Goal: Navigation & Orientation: Find specific page/section

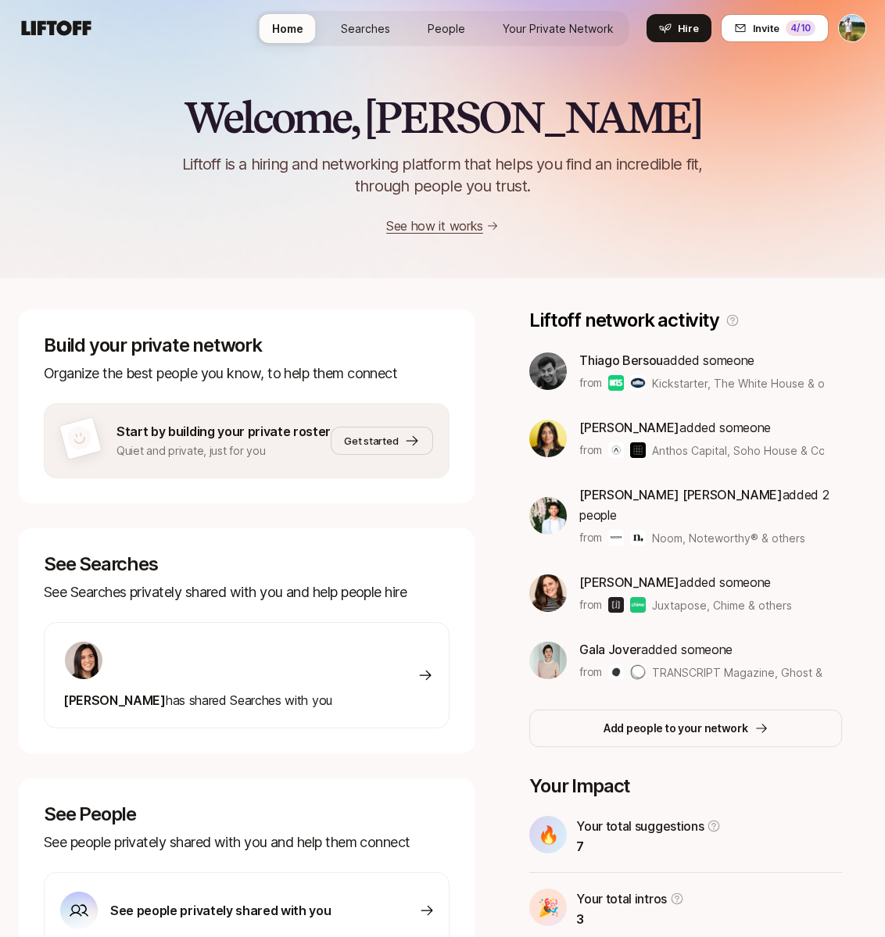
click at [345, 27] on span "Searches" at bounding box center [365, 28] width 49 height 16
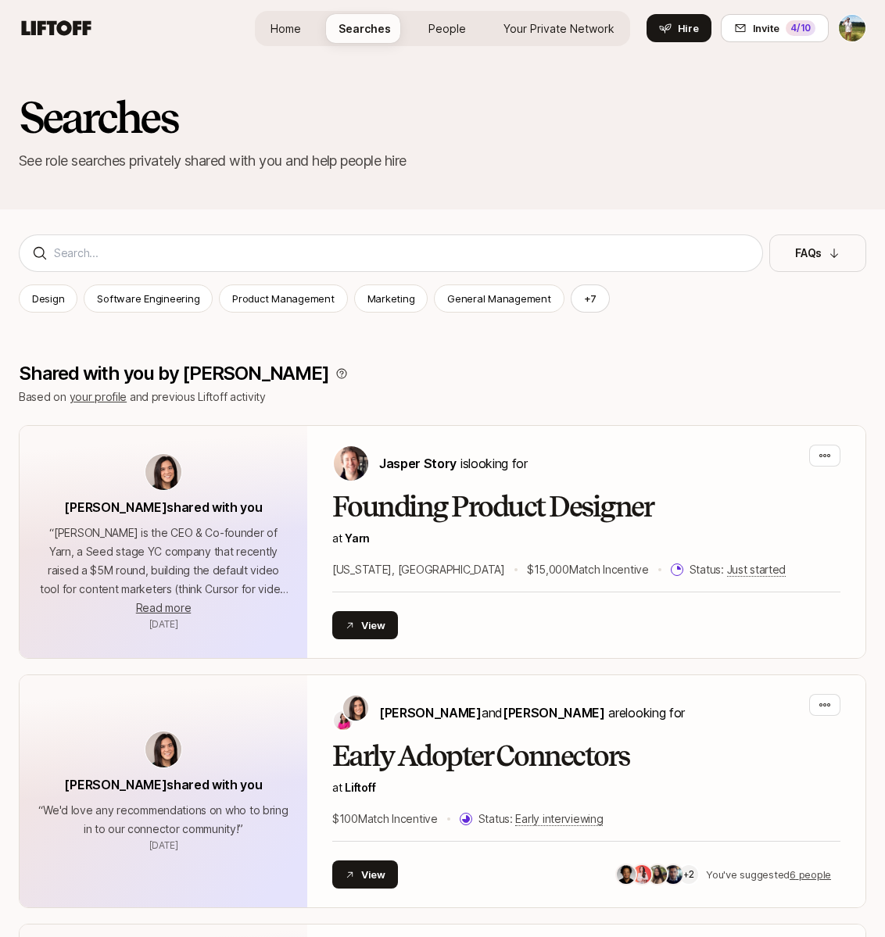
click at [560, 27] on span "Your Private Network" at bounding box center [558, 28] width 111 height 16
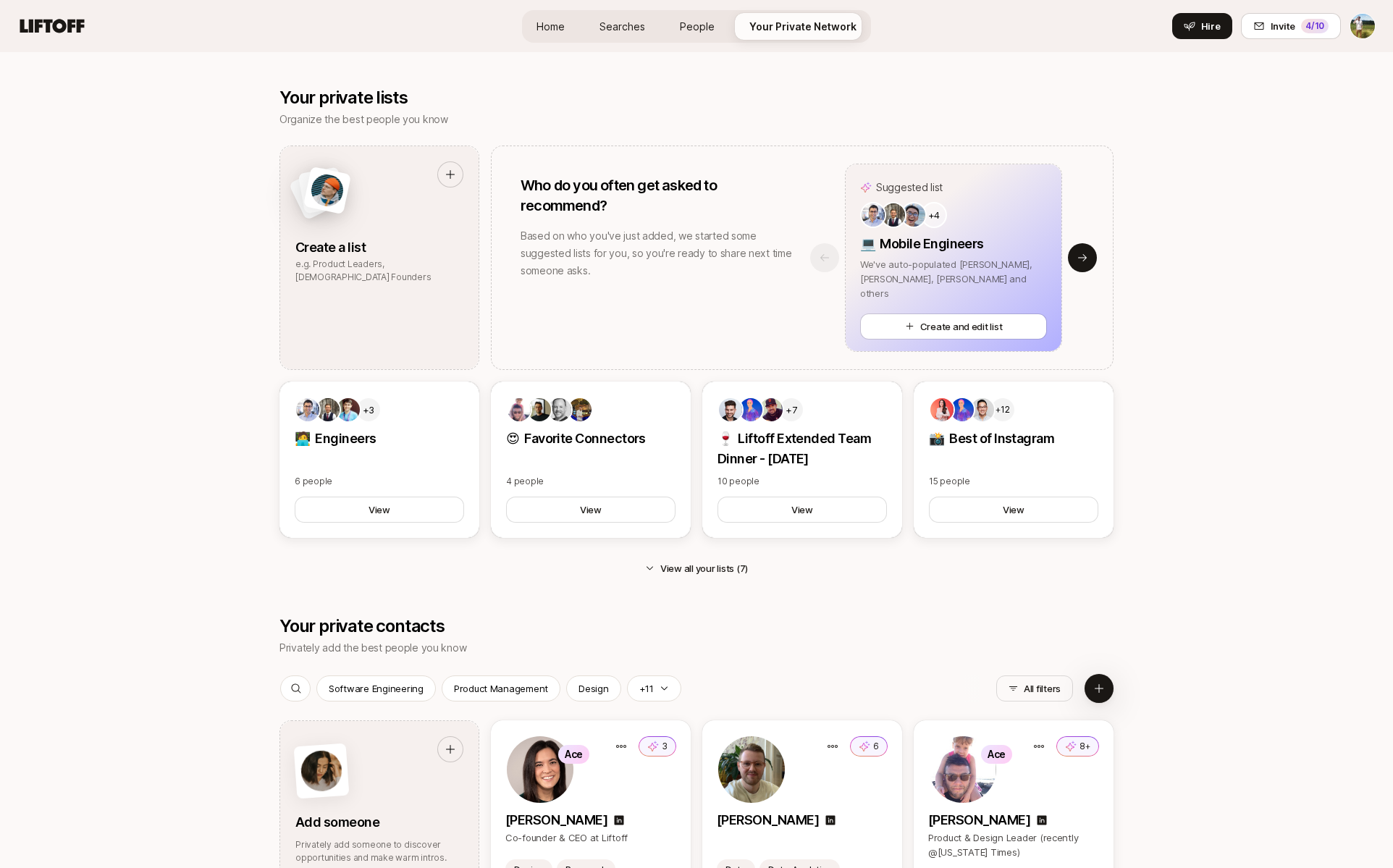
scroll to position [1167, 0]
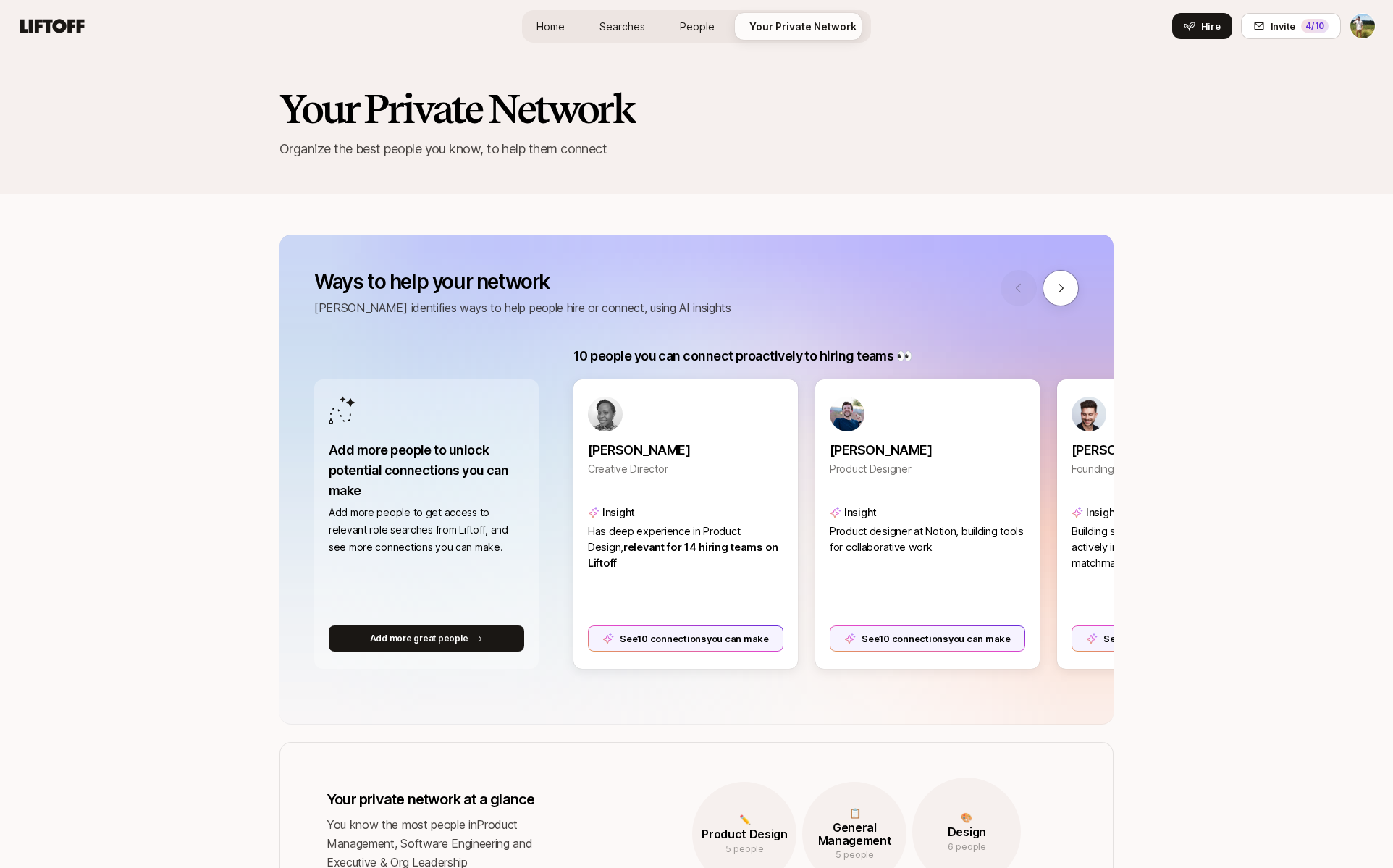
click at [591, 29] on link "Searches" at bounding box center [623, 26] width 69 height 27
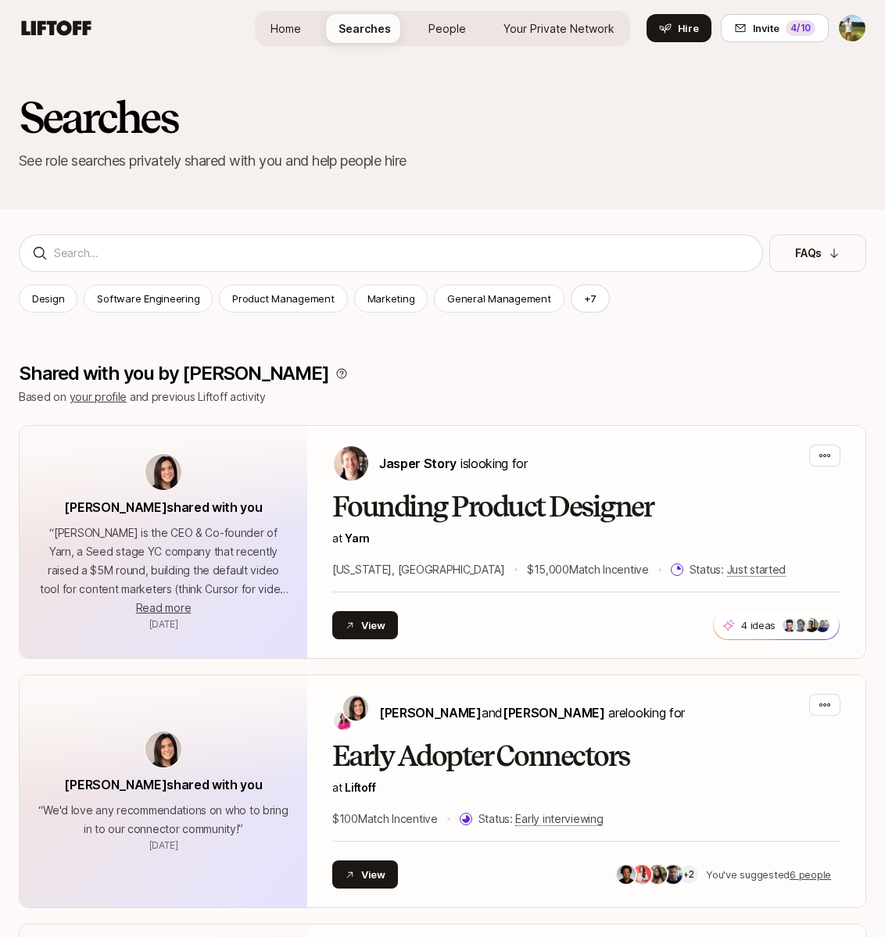
click at [526, 30] on span "Your Private Network" at bounding box center [558, 28] width 111 height 16
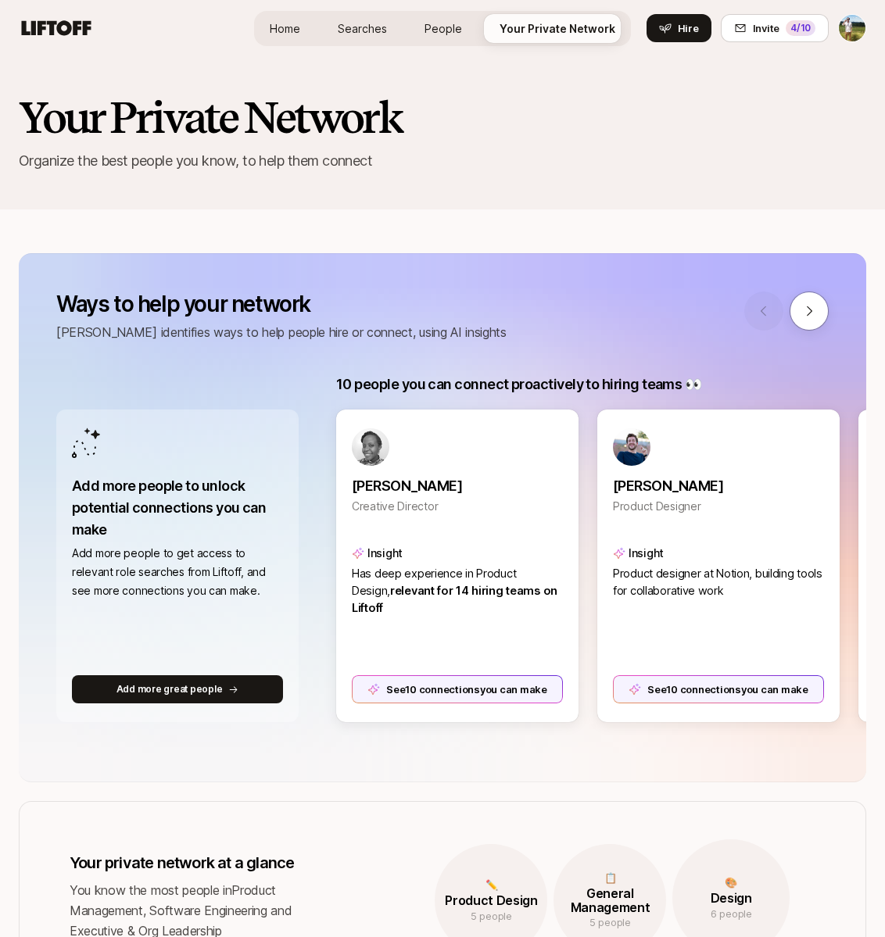
click at [369, 14] on link "Searches" at bounding box center [362, 28] width 74 height 29
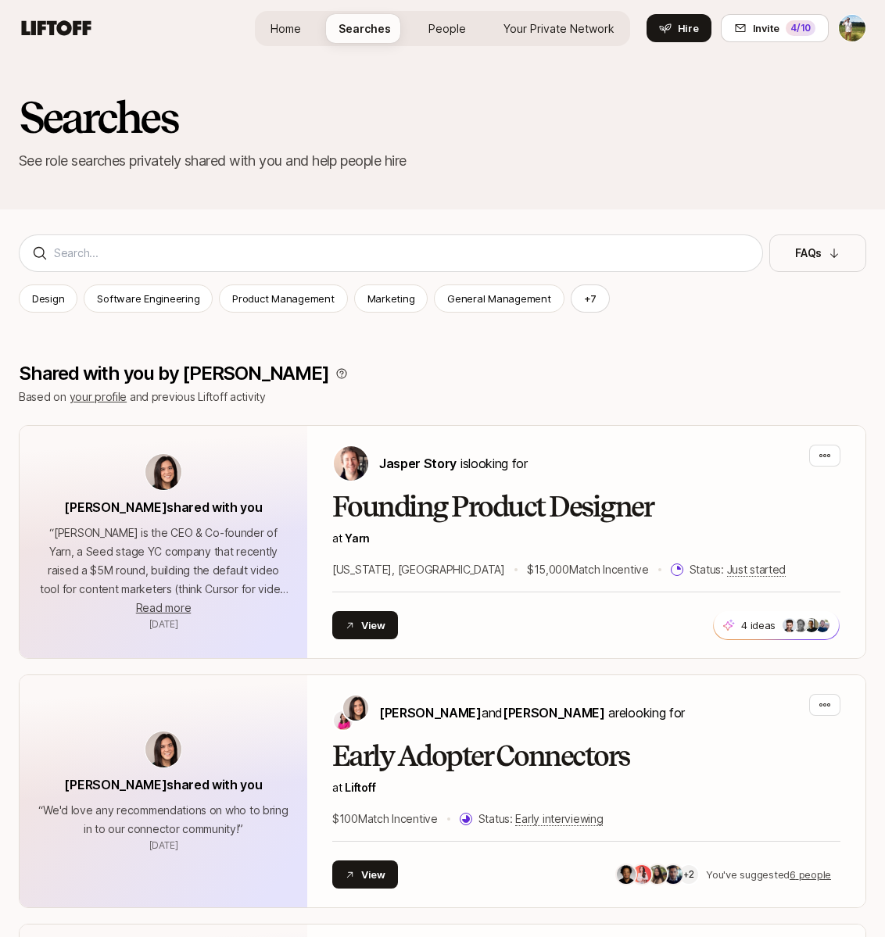
click at [576, 25] on span "Your Private Network" at bounding box center [558, 28] width 111 height 16
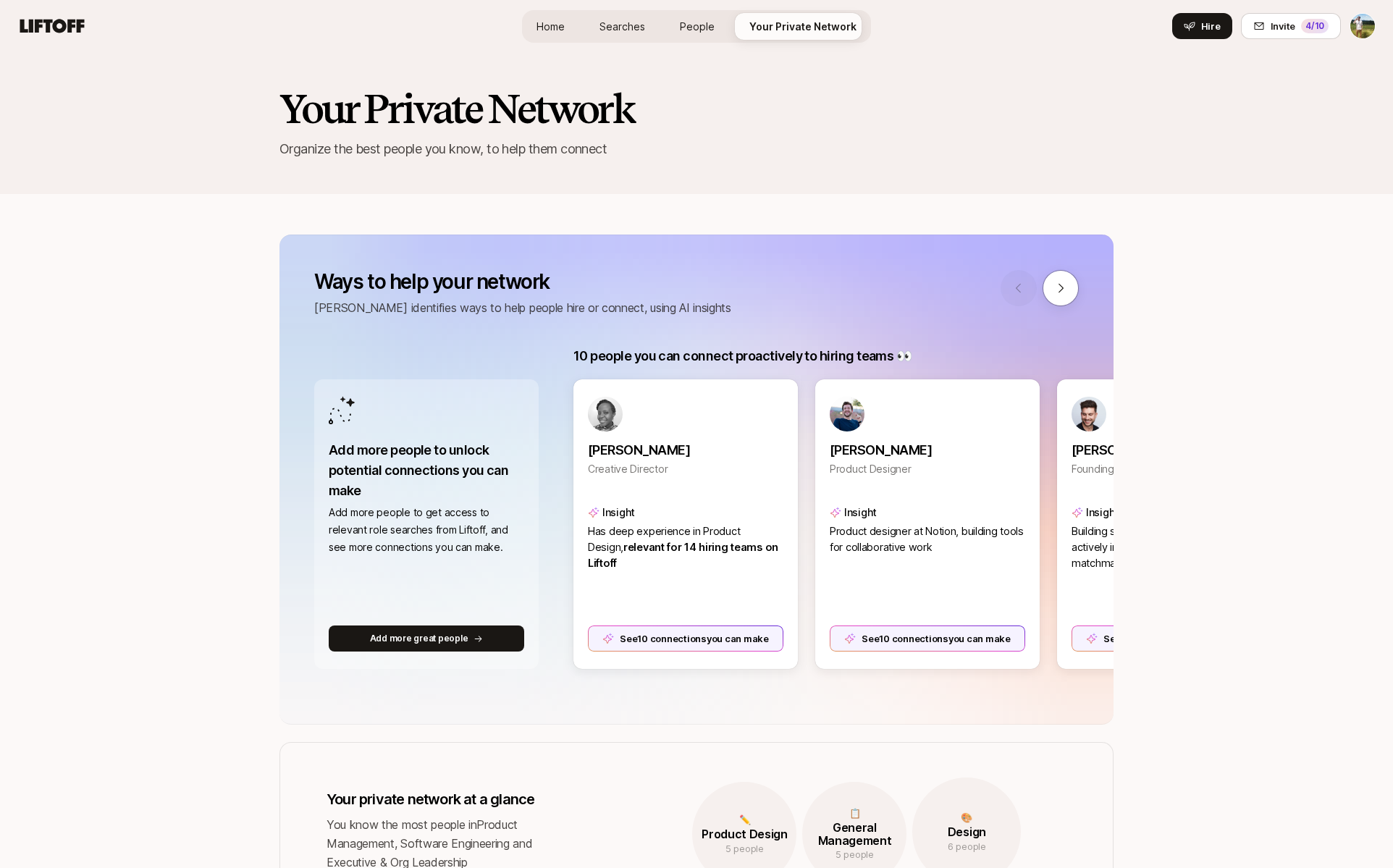
click at [543, 40] on div "Home Searches People Your Private Network Hire" at bounding box center [696, 26] width 349 height 32
click at [561, 25] on span "Home" at bounding box center [551, 26] width 28 height 15
